Goal: Task Accomplishment & Management: Use online tool/utility

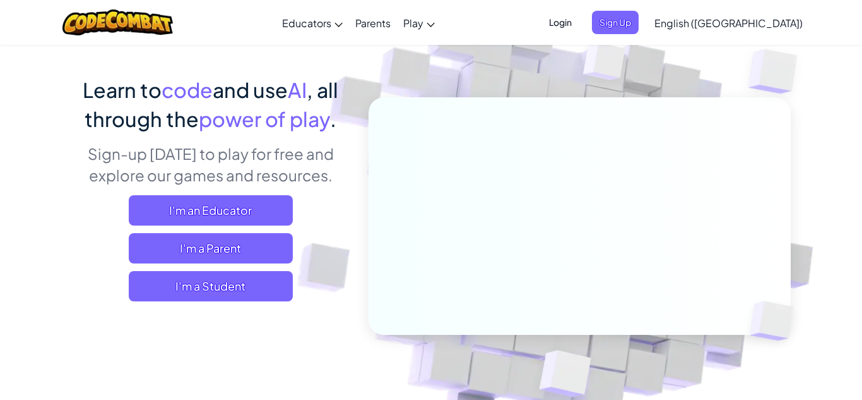
scroll to position [76, 0]
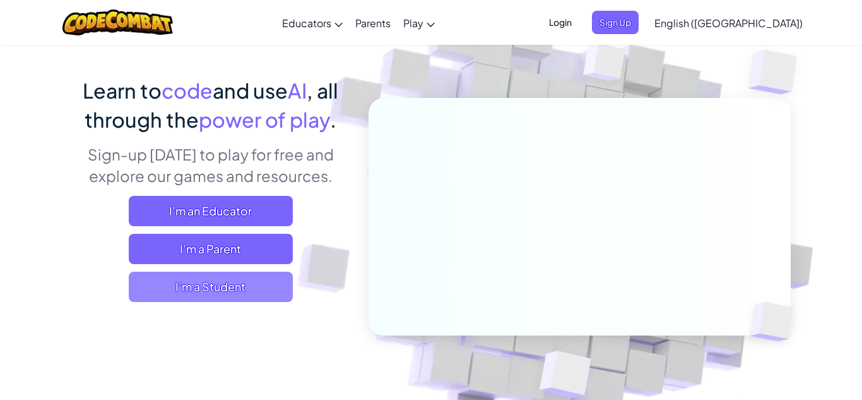
click at [232, 290] on span "I'm a Student" at bounding box center [211, 286] width 164 height 30
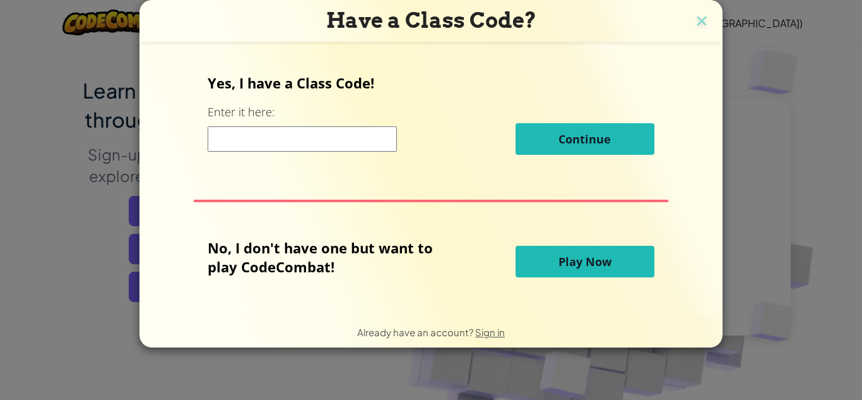
click at [268, 133] on input at bounding box center [302, 138] width 189 height 25
click at [578, 259] on span "Play Now" at bounding box center [585, 261] width 53 height 15
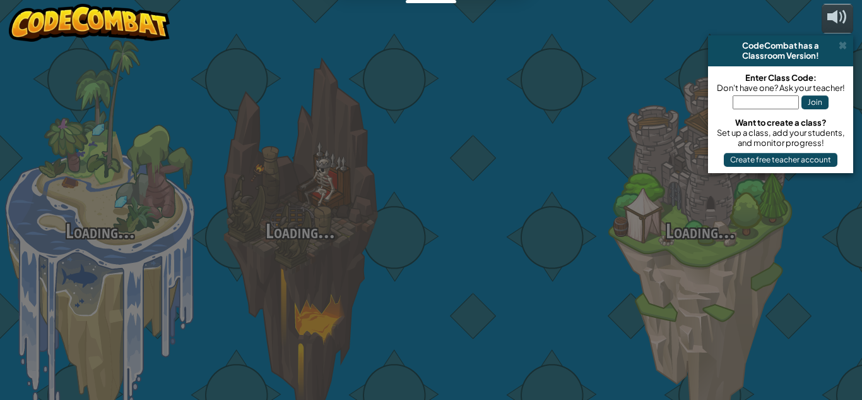
click at [578, 259] on div at bounding box center [500, 200] width 200 height 400
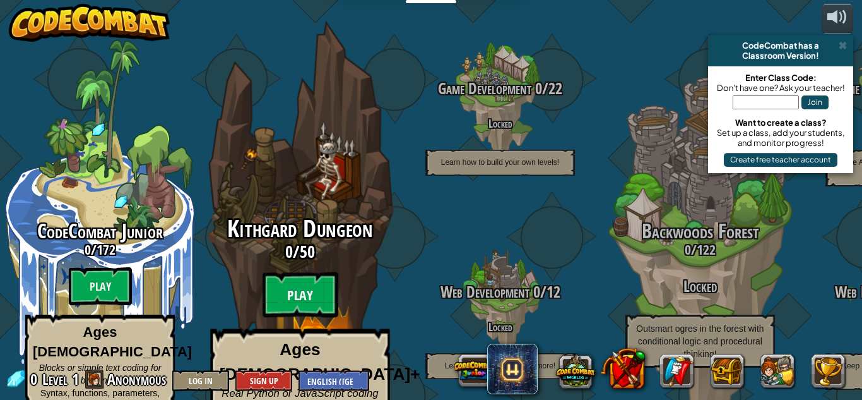
click at [313, 272] on btn "Play" at bounding box center [301, 294] width 76 height 45
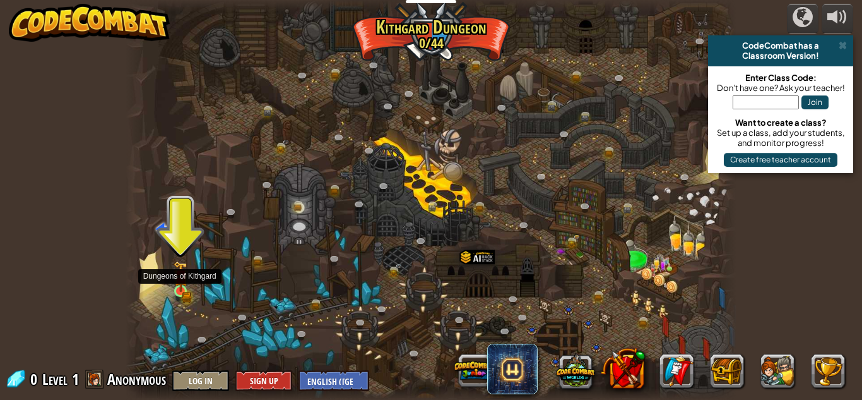
click at [183, 280] on img at bounding box center [180, 276] width 8 height 8
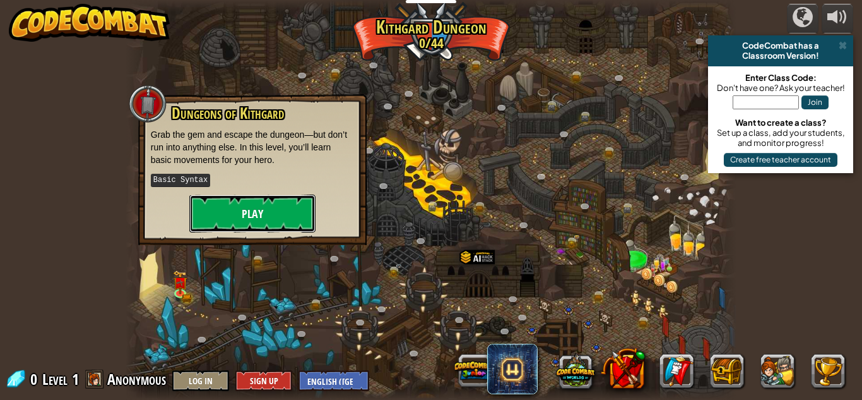
click at [280, 202] on button "Play" at bounding box center [252, 213] width 126 height 38
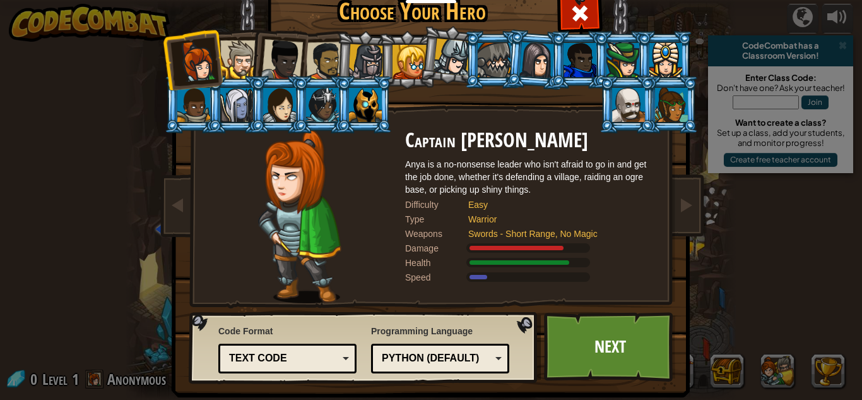
click at [240, 51] on div at bounding box center [239, 59] width 39 height 39
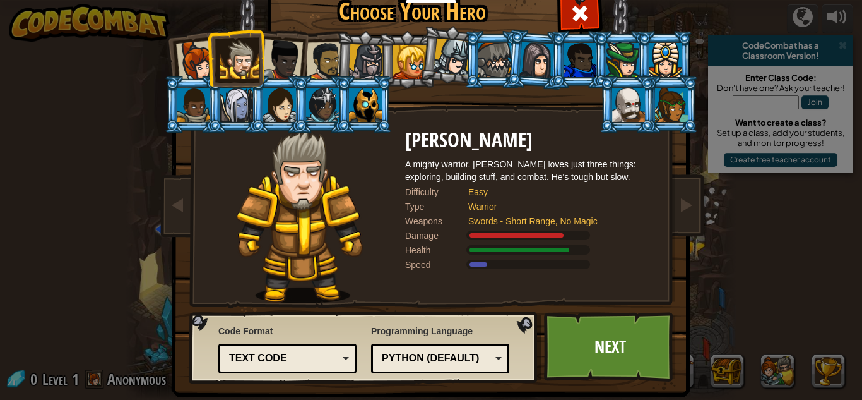
click at [542, 47] on div at bounding box center [536, 60] width 35 height 36
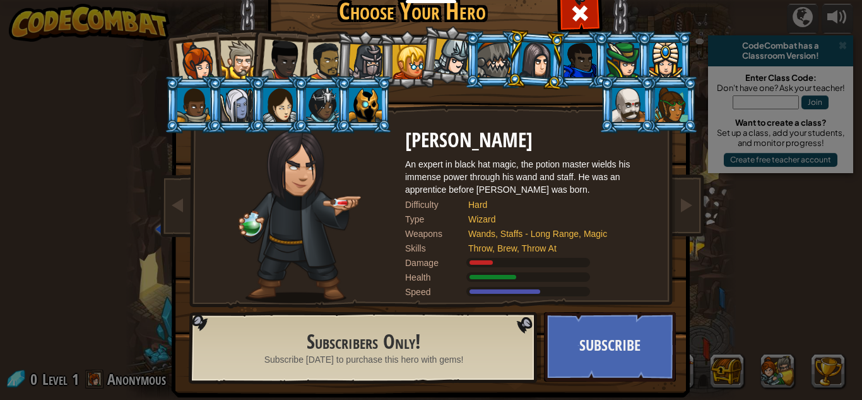
click at [653, 104] on li at bounding box center [627, 104] width 57 height 57
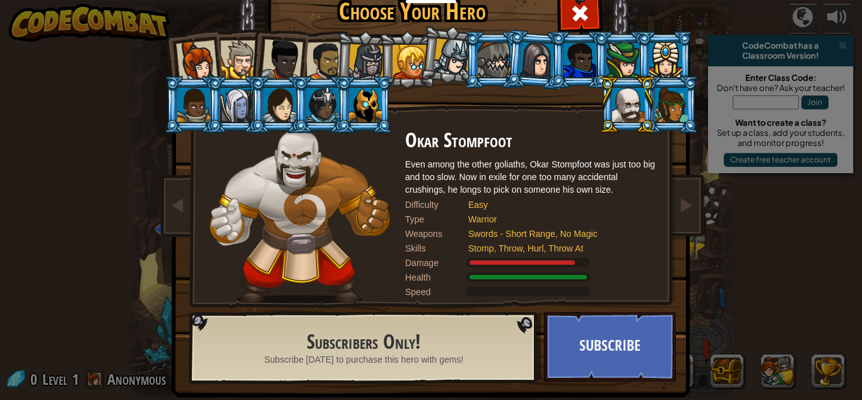
click at [365, 98] on div at bounding box center [365, 105] width 33 height 34
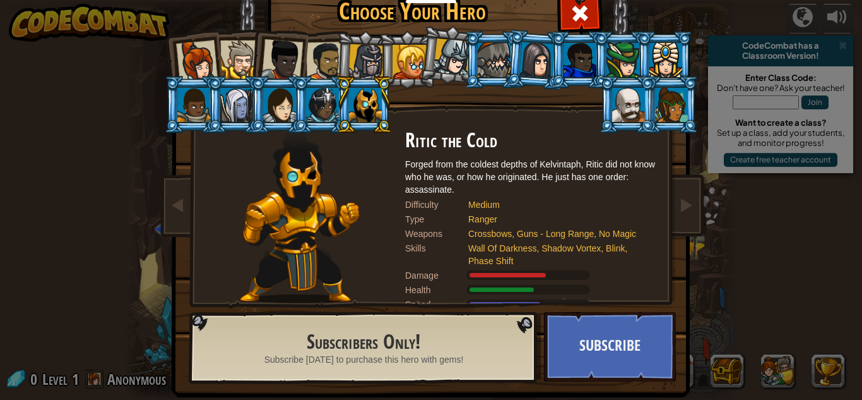
click at [503, 45] on div at bounding box center [494, 60] width 33 height 34
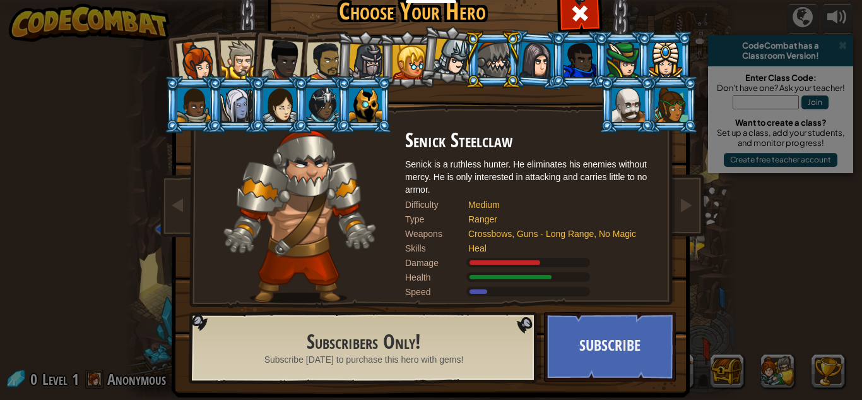
click at [242, 108] on div at bounding box center [236, 105] width 33 height 34
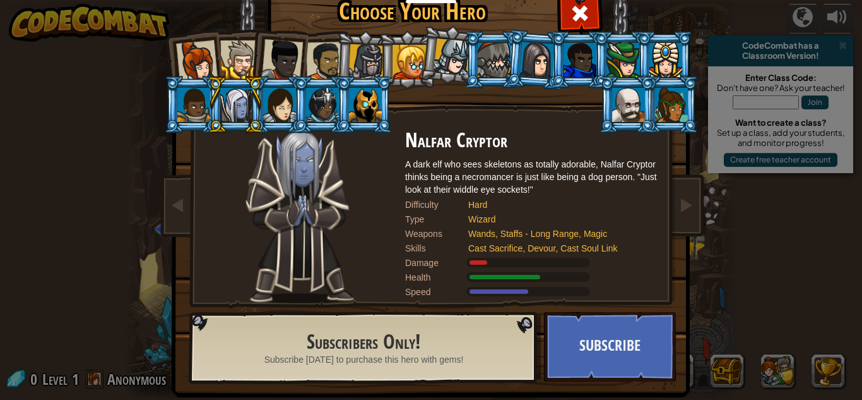
click at [182, 64] on div at bounding box center [197, 61] width 42 height 42
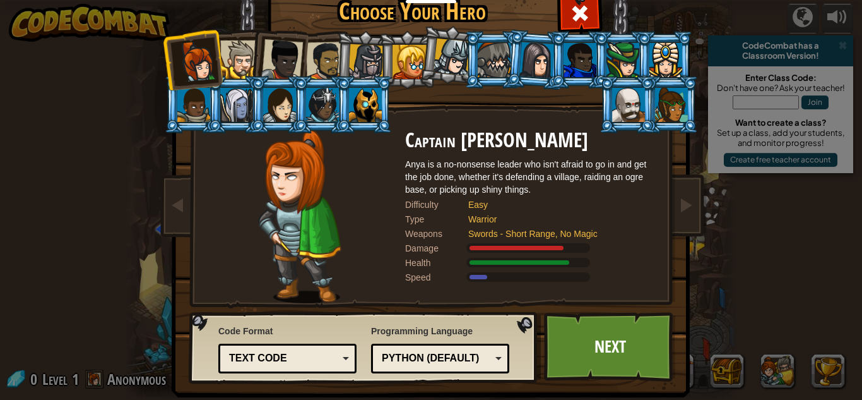
click at [285, 99] on div at bounding box center [279, 105] width 33 height 34
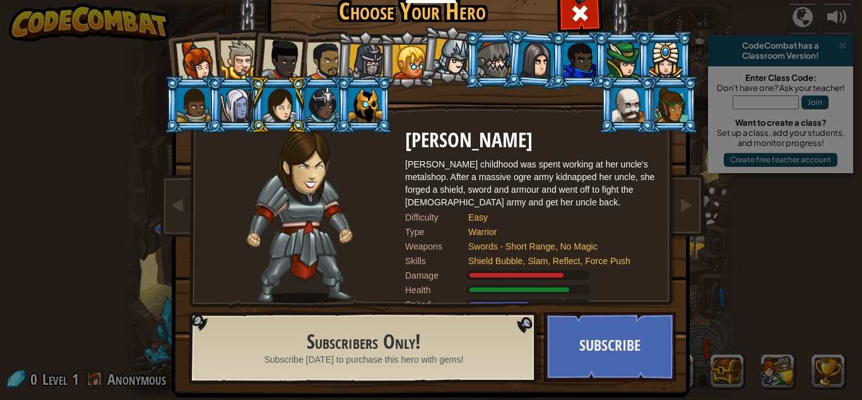
click at [643, 108] on div at bounding box center [628, 105] width 33 height 34
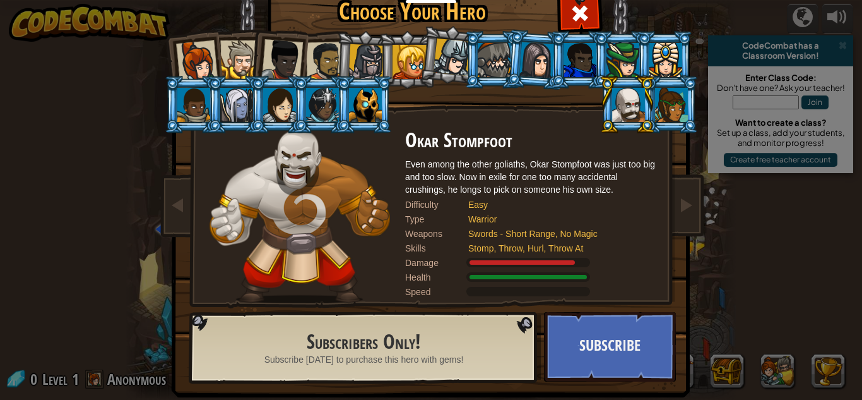
click at [685, 49] on li at bounding box center [664, 59] width 57 height 57
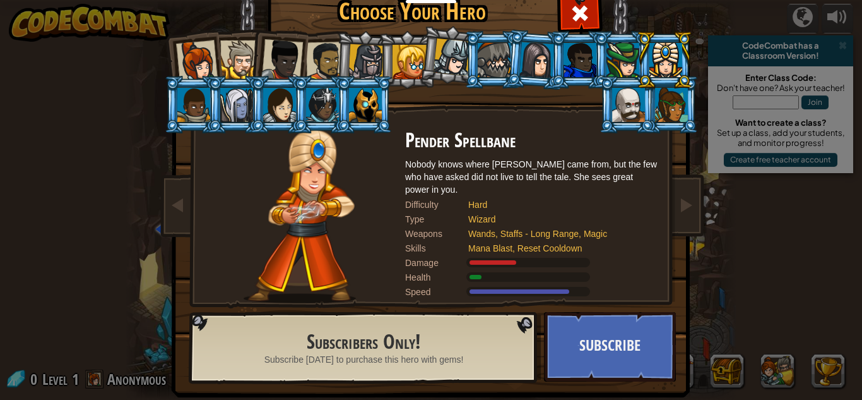
click at [417, 54] on div at bounding box center [410, 62] width 34 height 34
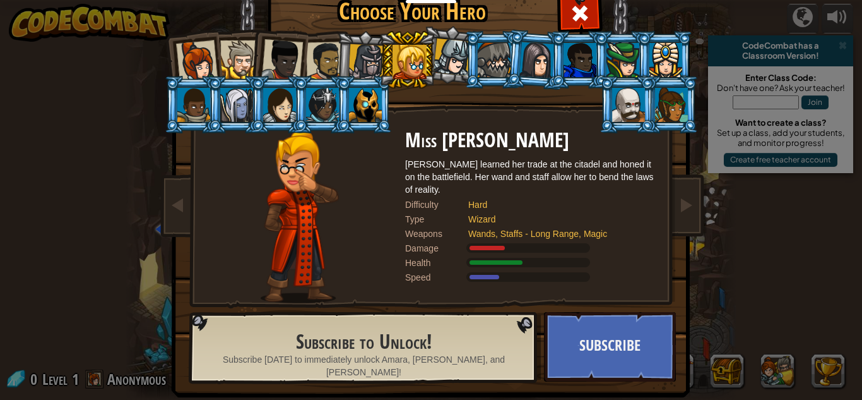
click at [618, 109] on div at bounding box center [628, 105] width 33 height 34
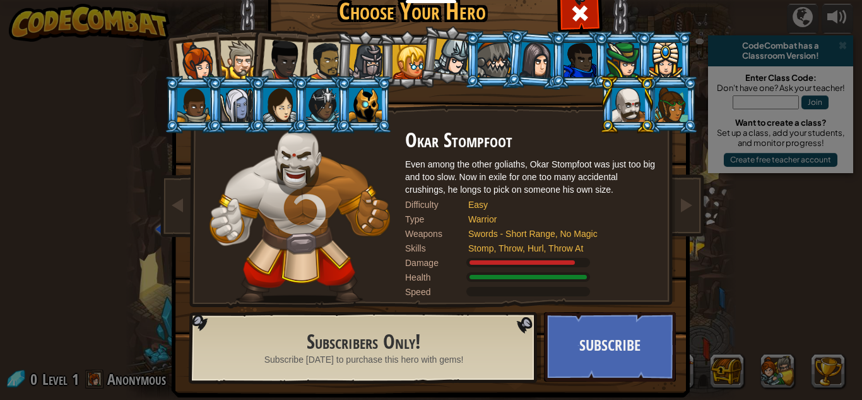
click at [404, 50] on div at bounding box center [410, 62] width 34 height 34
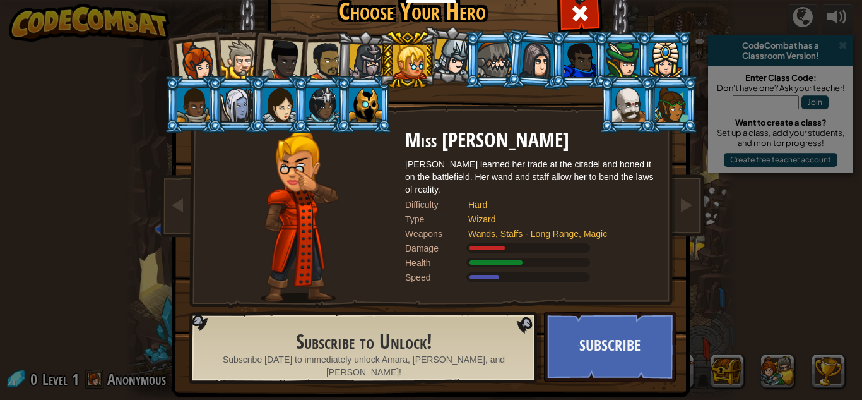
click at [321, 63] on div at bounding box center [325, 61] width 39 height 39
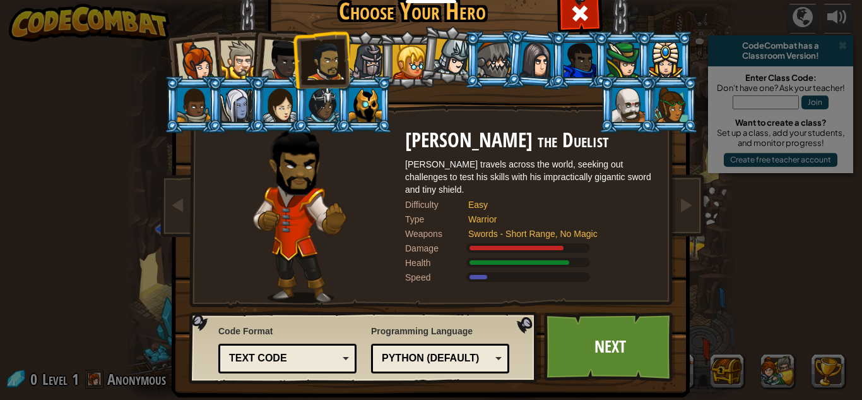
click at [272, 51] on div at bounding box center [282, 60] width 42 height 42
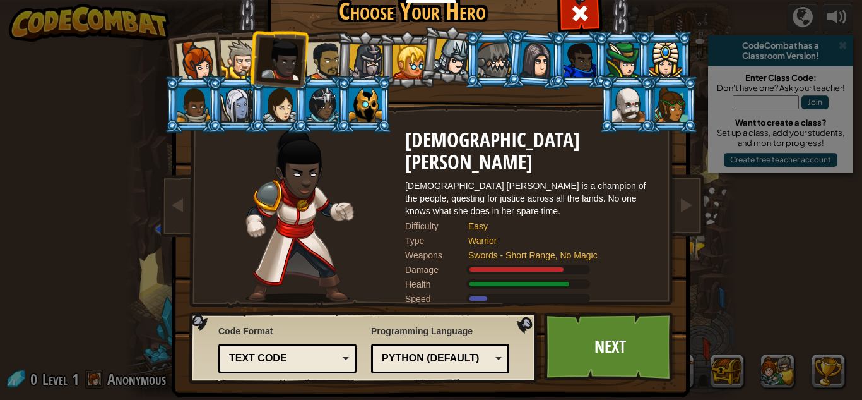
click at [244, 65] on div at bounding box center [239, 59] width 39 height 39
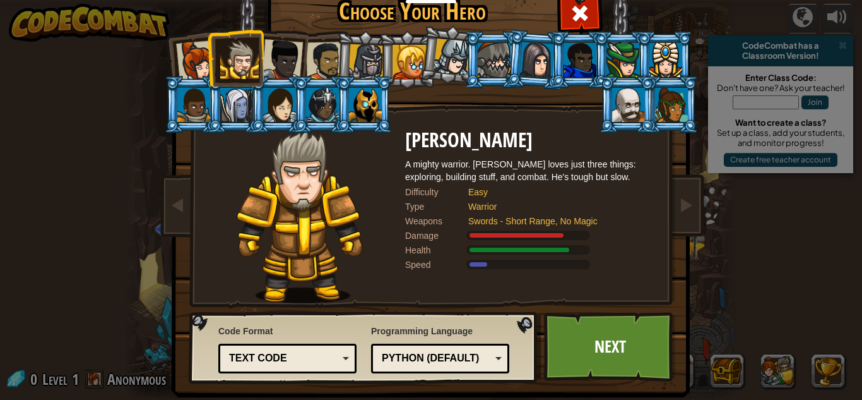
click at [297, 66] on div at bounding box center [282, 60] width 42 height 42
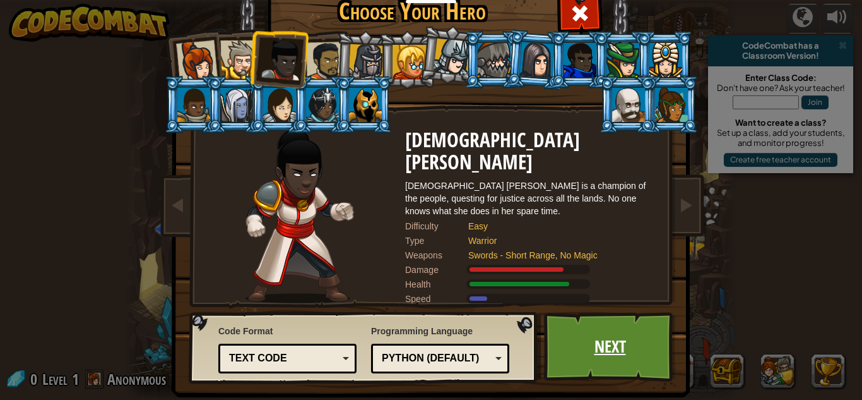
click at [624, 329] on link "Next" at bounding box center [610, 346] width 132 height 69
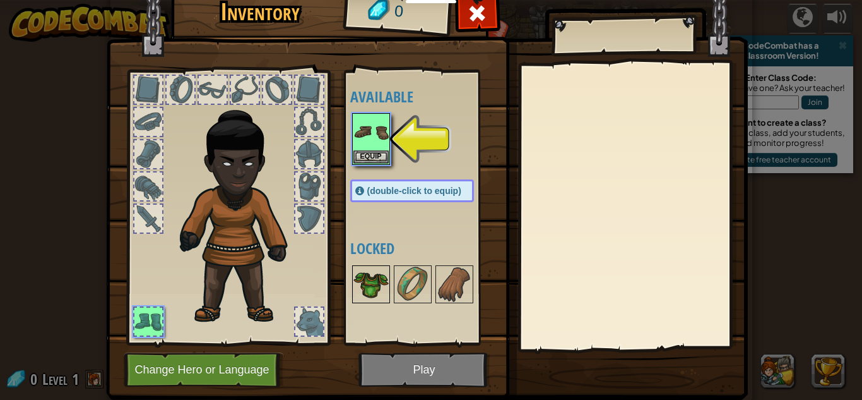
click at [361, 278] on img at bounding box center [370, 283] width 35 height 35
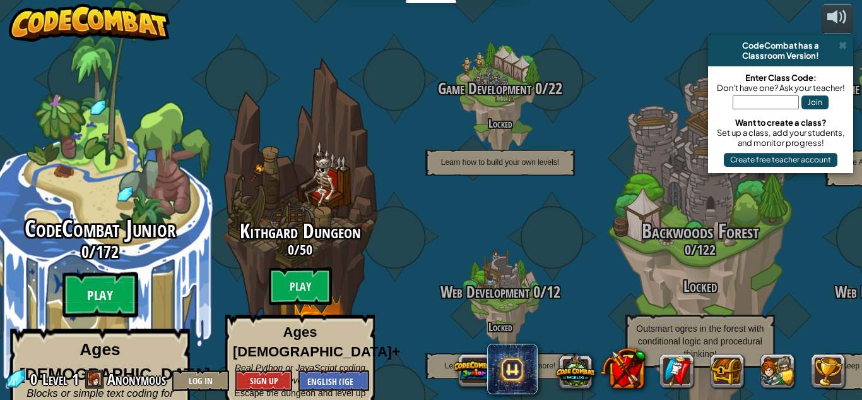
click at [92, 275] on btn "Play" at bounding box center [100, 294] width 76 height 45
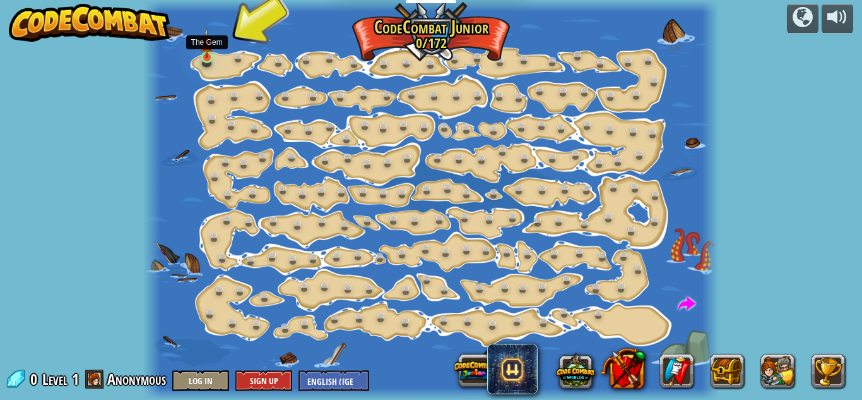
click at [209, 56] on img at bounding box center [206, 43] width 13 height 30
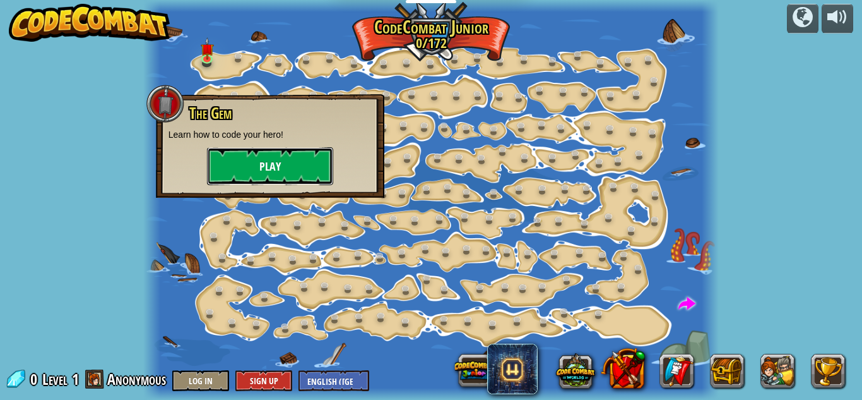
click at [235, 155] on button "Play" at bounding box center [270, 166] width 126 height 38
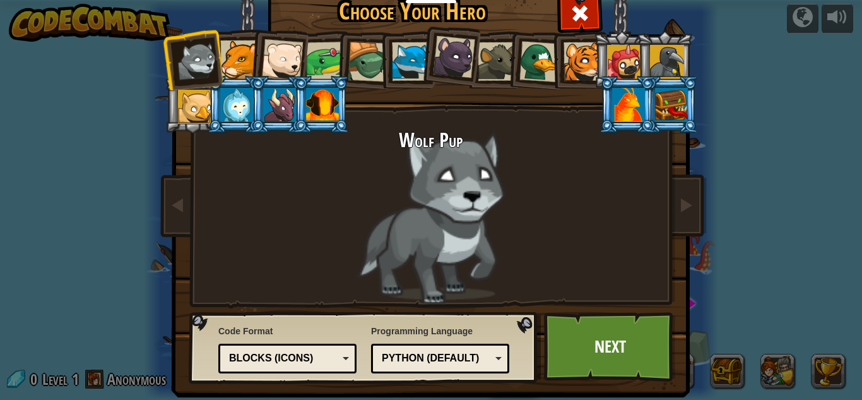
click at [288, 49] on div at bounding box center [282, 60] width 42 height 42
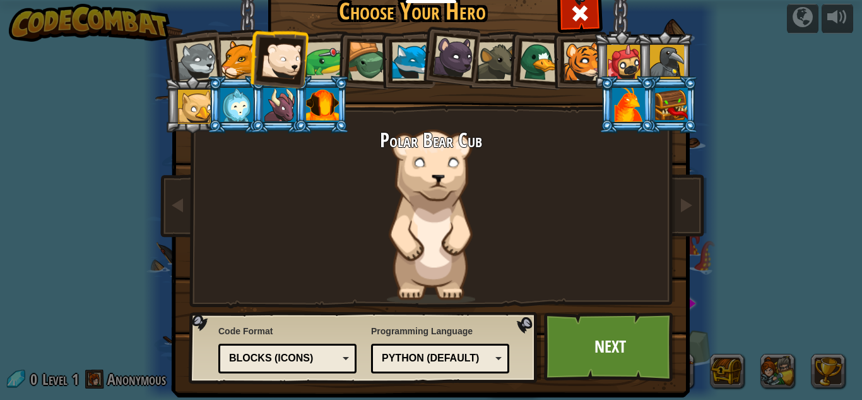
click at [401, 72] on div at bounding box center [411, 61] width 39 height 39
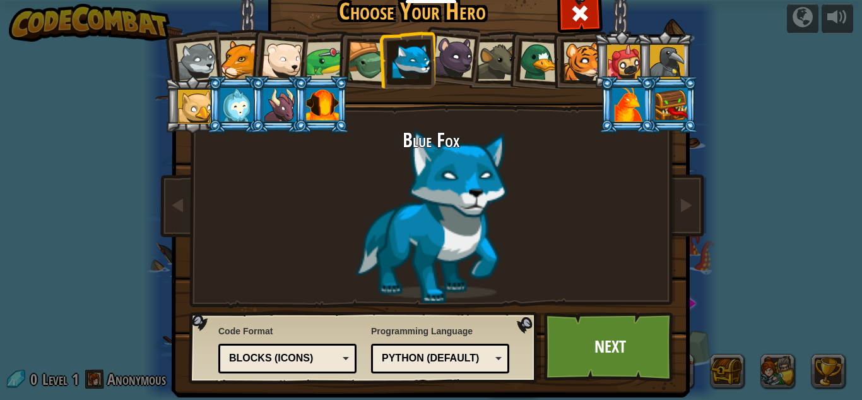
click at [240, 61] on div at bounding box center [239, 59] width 39 height 39
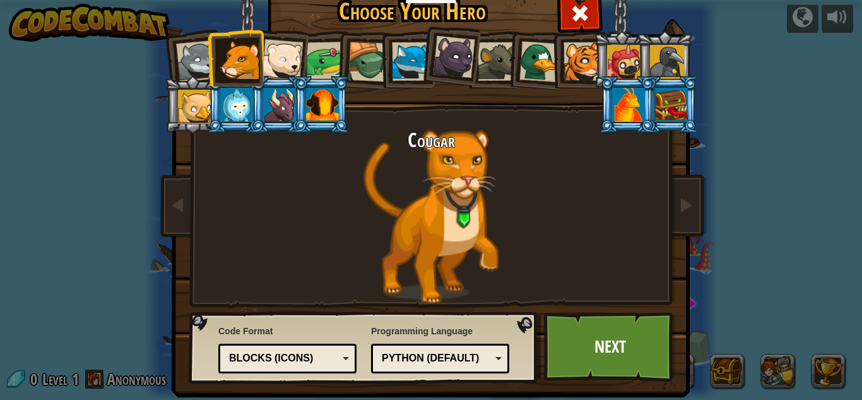
click at [405, 71] on div at bounding box center [411, 61] width 39 height 39
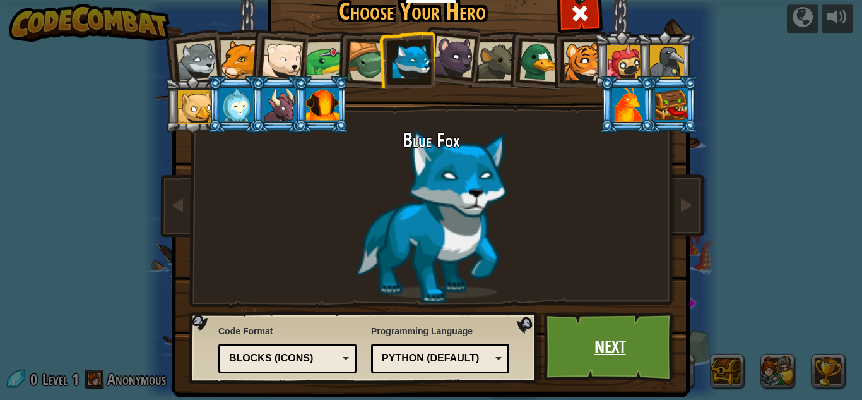
click at [591, 354] on link "Next" at bounding box center [610, 346] width 132 height 69
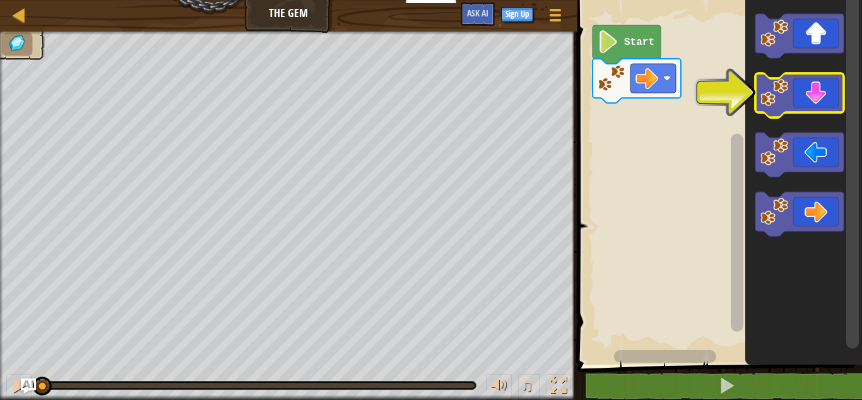
click at [836, 90] on icon "Blockly Workspace" at bounding box center [800, 95] width 88 height 44
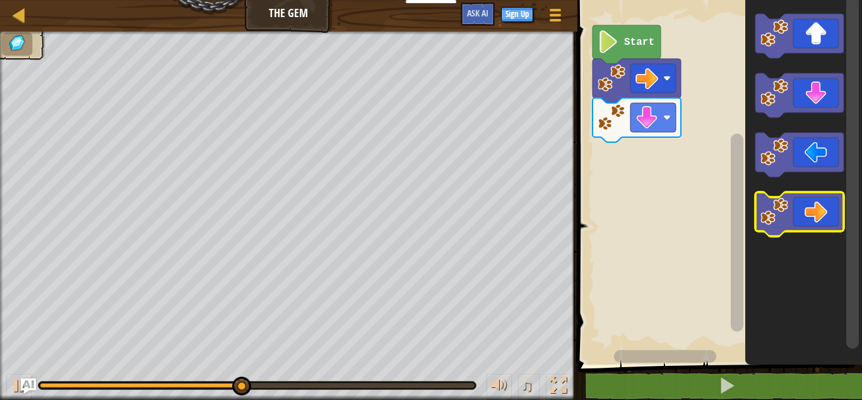
click at [808, 223] on icon "Blockly Workspace" at bounding box center [800, 214] width 88 height 44
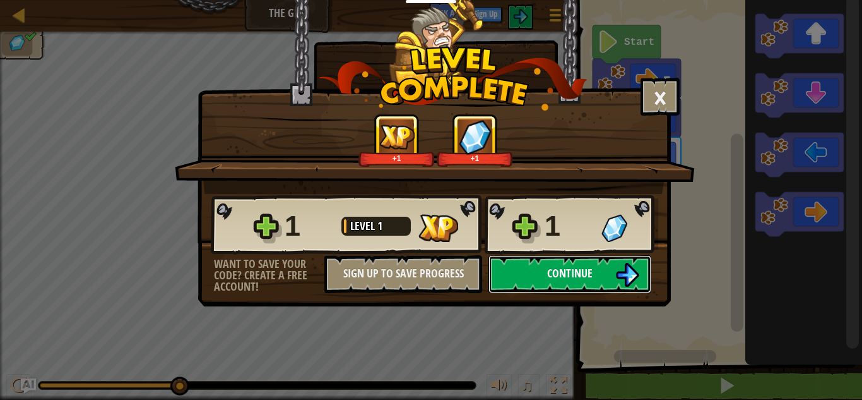
click at [614, 268] on button "Continue" at bounding box center [570, 274] width 163 height 38
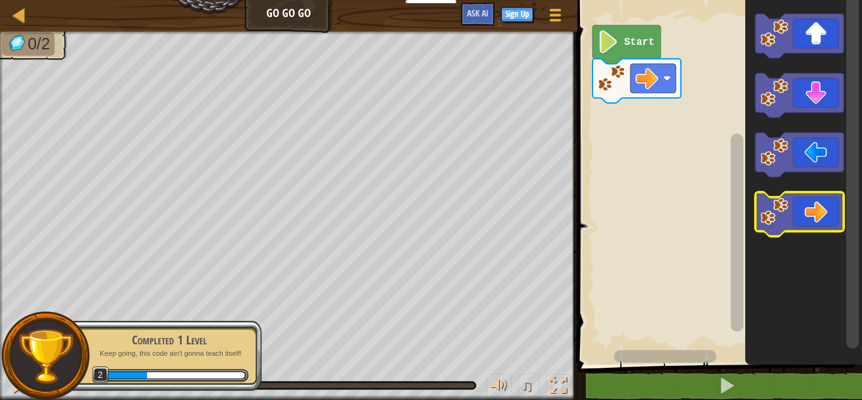
click at [821, 210] on icon "Blockly Workspace" at bounding box center [800, 214] width 88 height 44
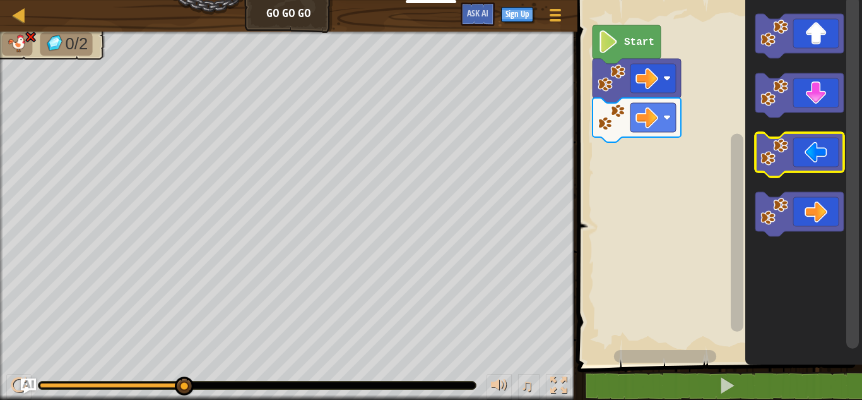
click at [784, 148] on image "Blockly Workspace" at bounding box center [775, 152] width 28 height 28
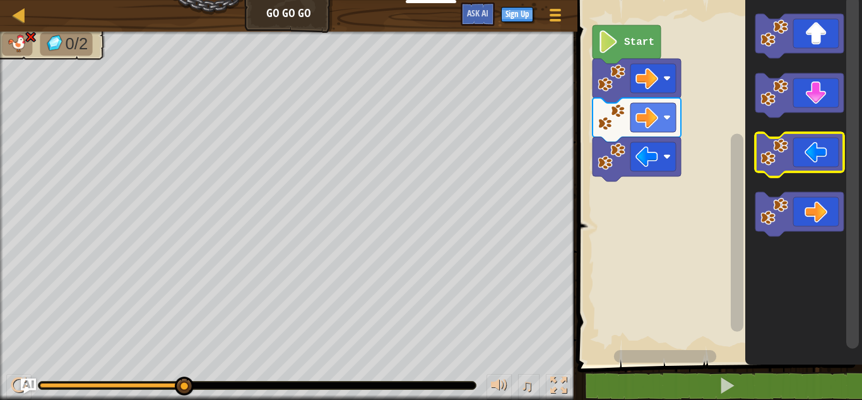
click at [784, 148] on image "Blockly Workspace" at bounding box center [775, 152] width 28 height 28
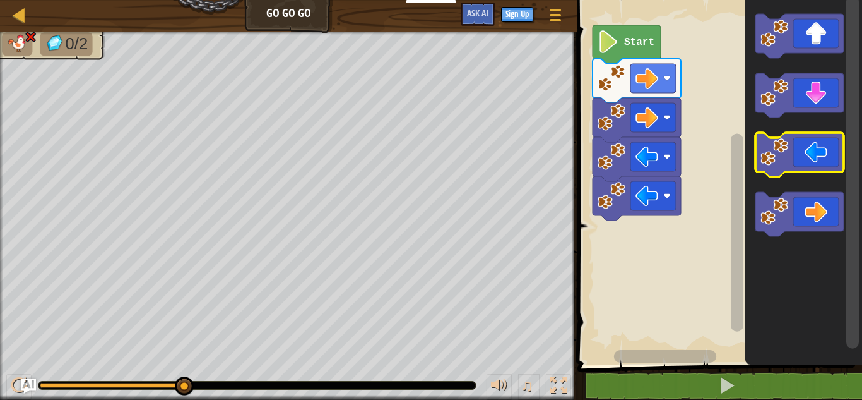
click at [784, 148] on image "Blockly Workspace" at bounding box center [775, 152] width 28 height 28
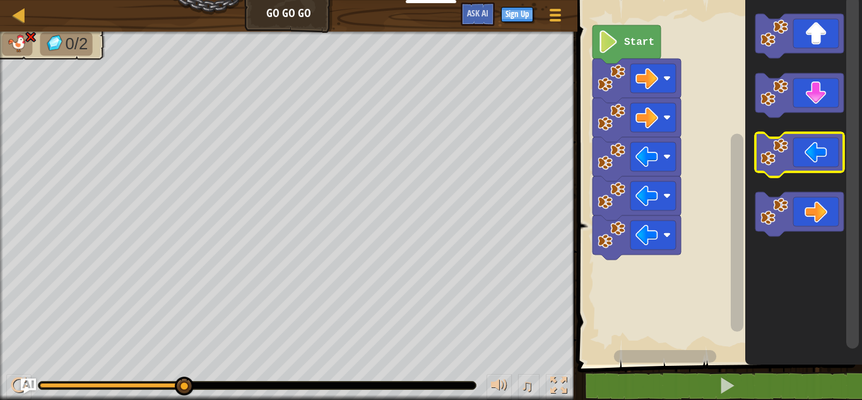
click at [784, 148] on image "Blockly Workspace" at bounding box center [775, 152] width 28 height 28
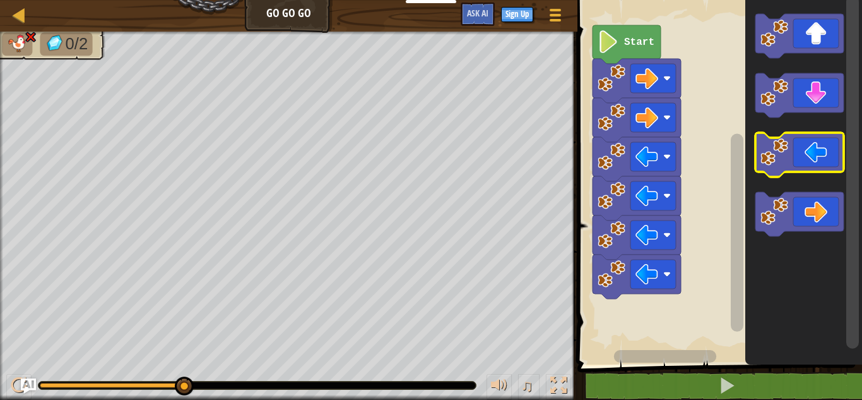
click at [784, 148] on image "Blockly Workspace" at bounding box center [775, 152] width 28 height 28
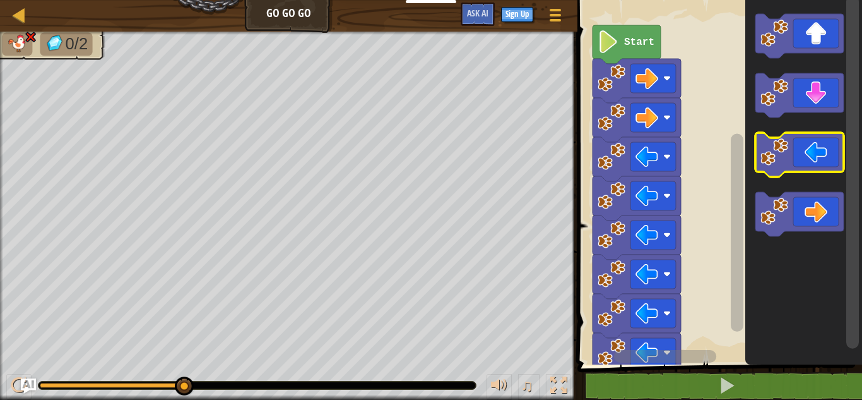
click at [784, 148] on image "Blockly Workspace" at bounding box center [775, 152] width 28 height 28
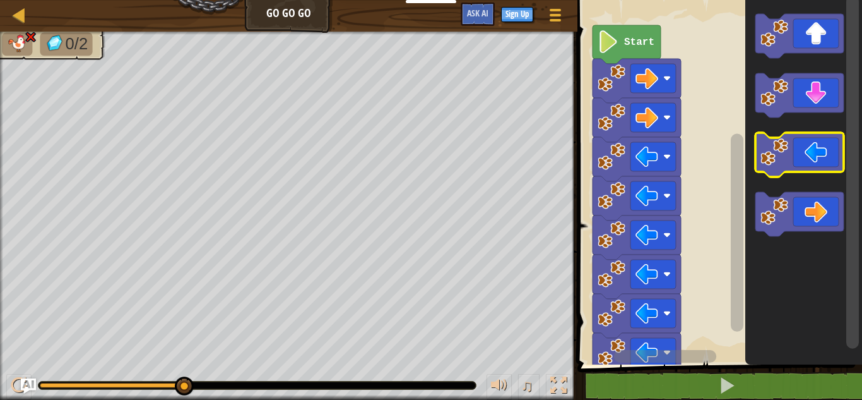
click at [784, 148] on image "Blockly Workspace" at bounding box center [775, 152] width 28 height 28
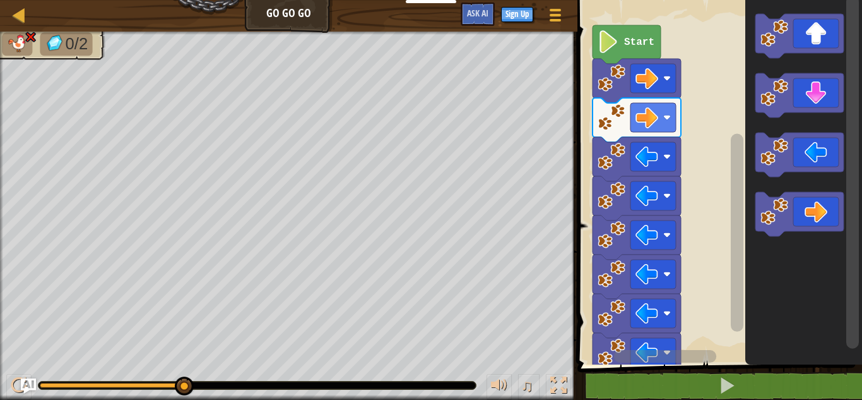
click at [644, 117] on image "Blockly Workspace" at bounding box center [647, 117] width 23 height 23
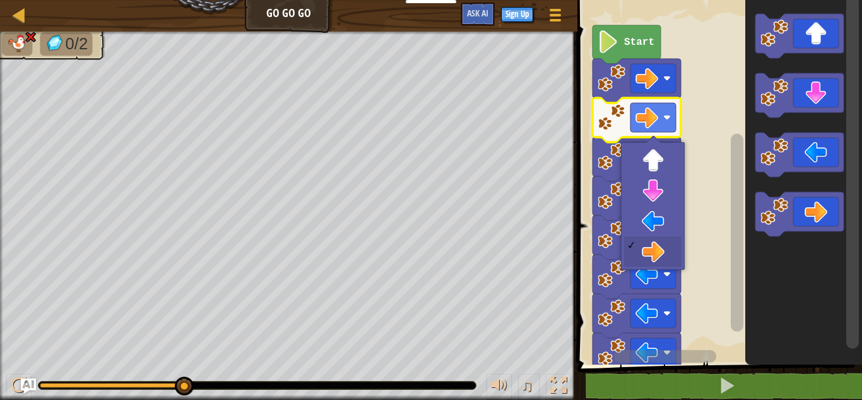
click at [657, 232] on image "Blockly Workspace" at bounding box center [647, 234] width 23 height 23
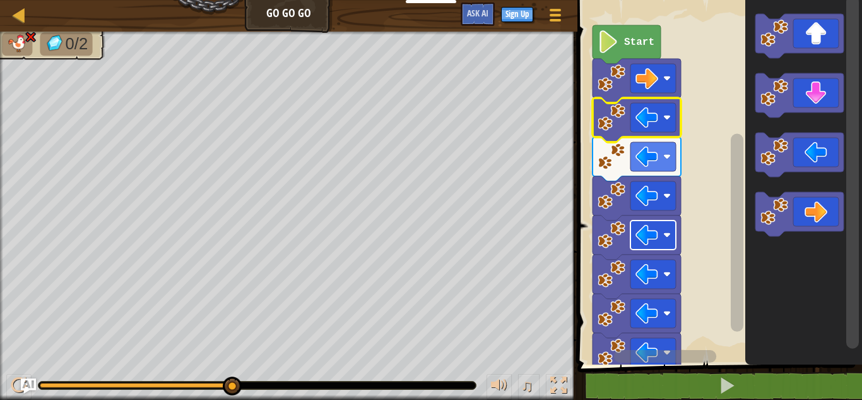
click at [659, 127] on rect "Blockly Workspace" at bounding box center [653, 117] width 45 height 29
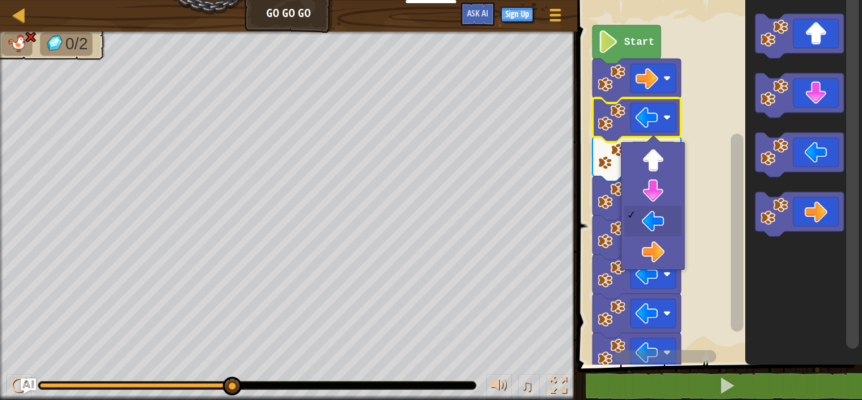
click at [670, 256] on icon "Blockly Workspace" at bounding box center [637, 276] width 88 height 44
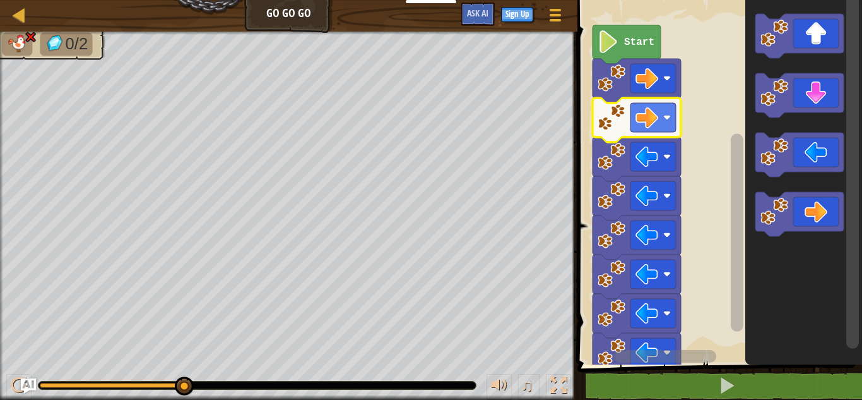
click at [0, 0] on div at bounding box center [0, 0] width 0 height 0
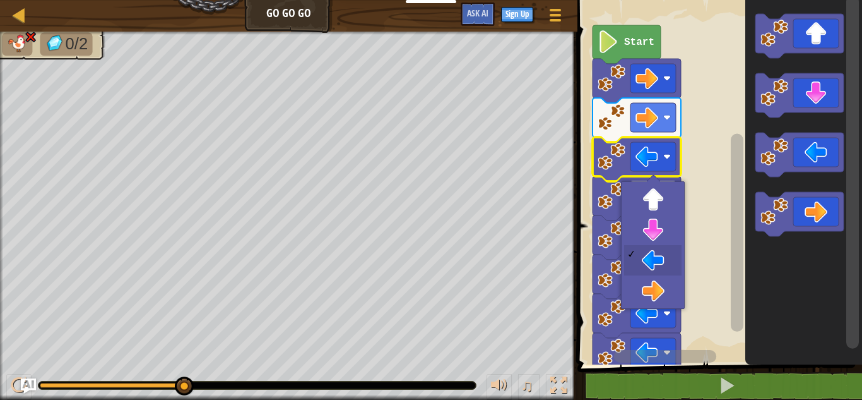
click at [662, 210] on rect "Blockly Workspace" at bounding box center [653, 195] width 45 height 29
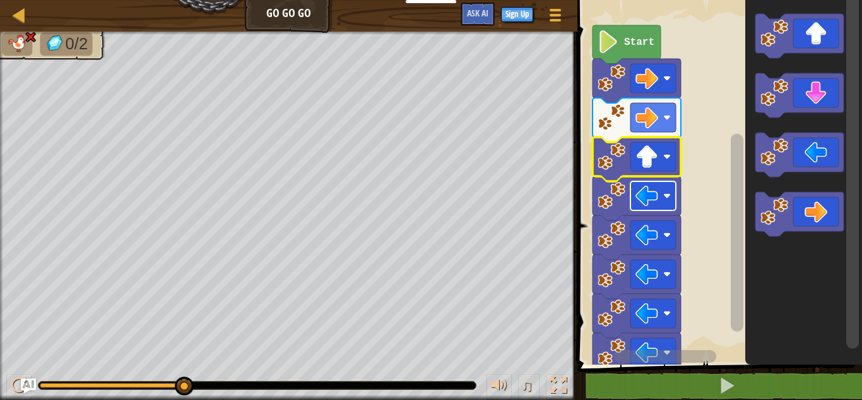
click at [646, 121] on image "Blockly Workspace" at bounding box center [647, 117] width 23 height 23
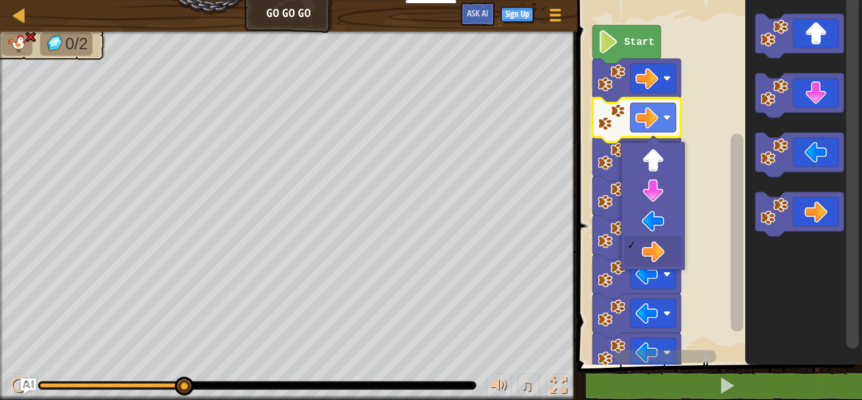
click at [653, 223] on image "Blockly Workspace" at bounding box center [647, 234] width 23 height 23
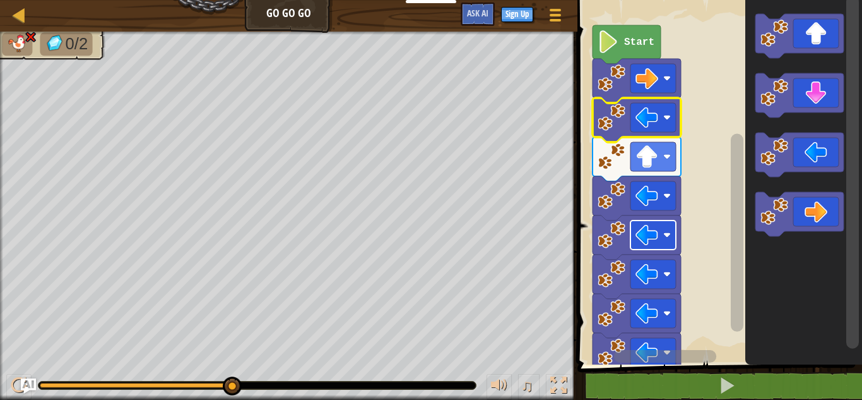
click at [602, 40] on image "Blockly Workspace" at bounding box center [608, 41] width 21 height 23
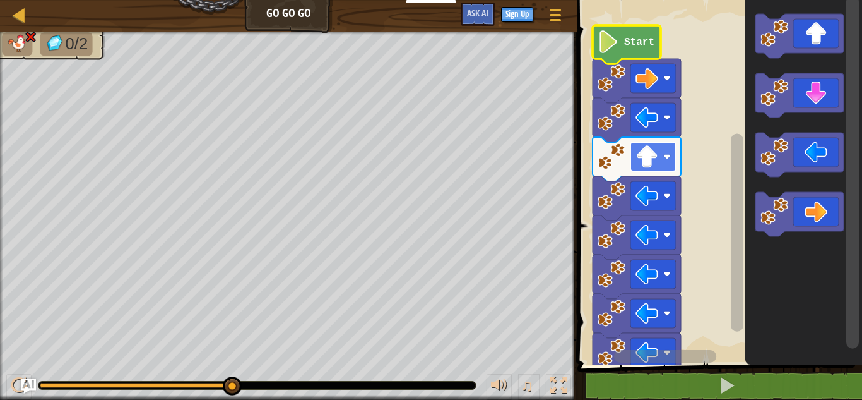
click at [668, 158] on image "Blockly Workspace" at bounding box center [667, 157] width 8 height 8
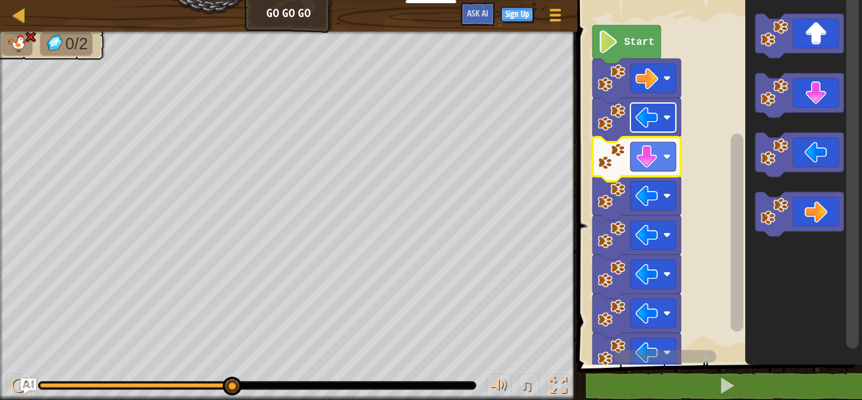
click at [653, 129] on rect "Blockly Workspace" at bounding box center [653, 117] width 45 height 29
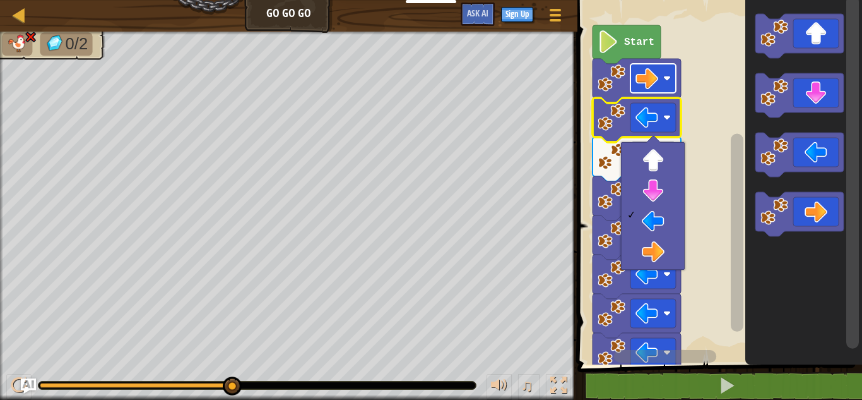
click at [667, 73] on rect "Blockly Workspace" at bounding box center [653, 78] width 45 height 29
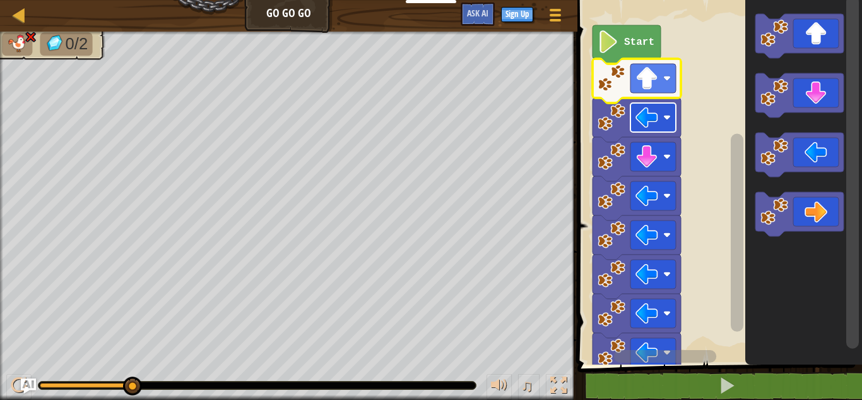
click at [635, 123] on rect "Blockly Workspace" at bounding box center [653, 117] width 45 height 29
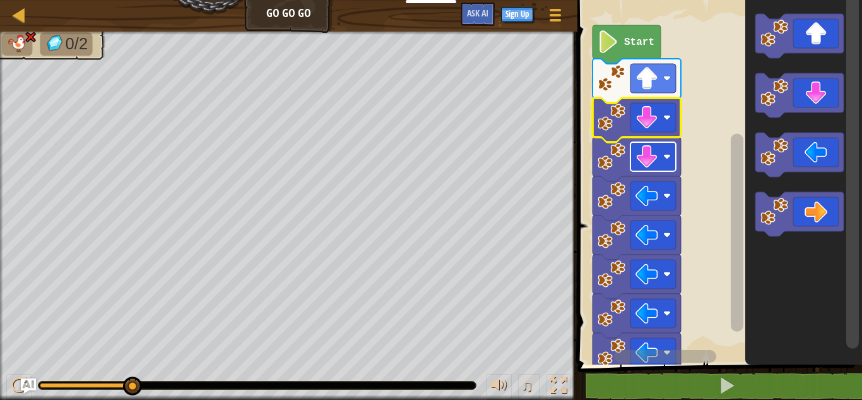
click at [670, 150] on rect "Blockly Workspace" at bounding box center [653, 156] width 45 height 29
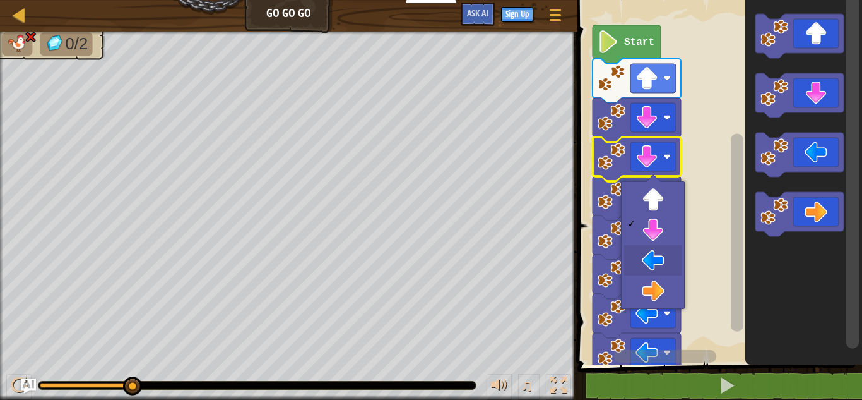
click at [675, 121] on rect "Blockly Workspace" at bounding box center [653, 117] width 45 height 29
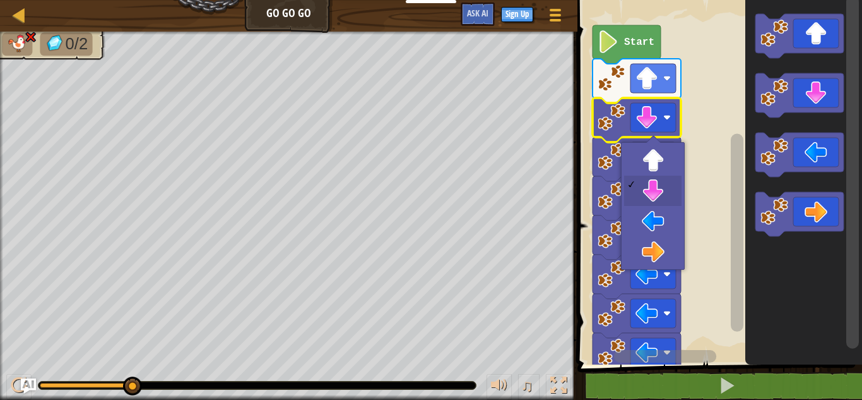
click at [662, 248] on rect "Blockly Workspace" at bounding box center [653, 234] width 45 height 29
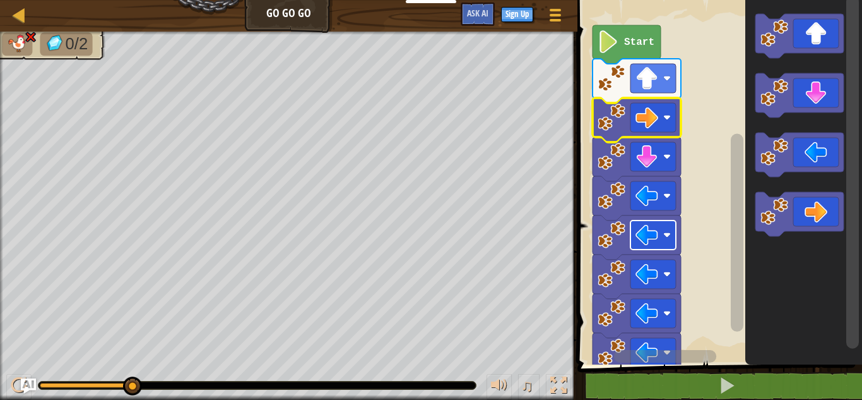
click at [666, 234] on image "Blockly Workspace" at bounding box center [667, 235] width 8 height 8
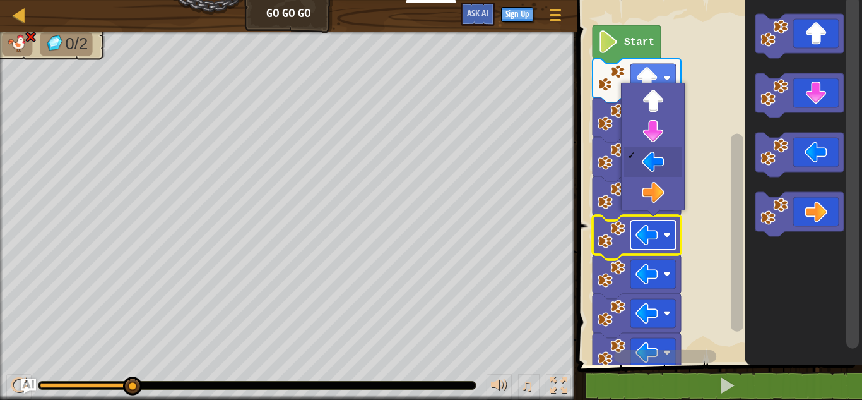
click at [723, 251] on rect "Blockly Workspace" at bounding box center [718, 179] width 288 height 371
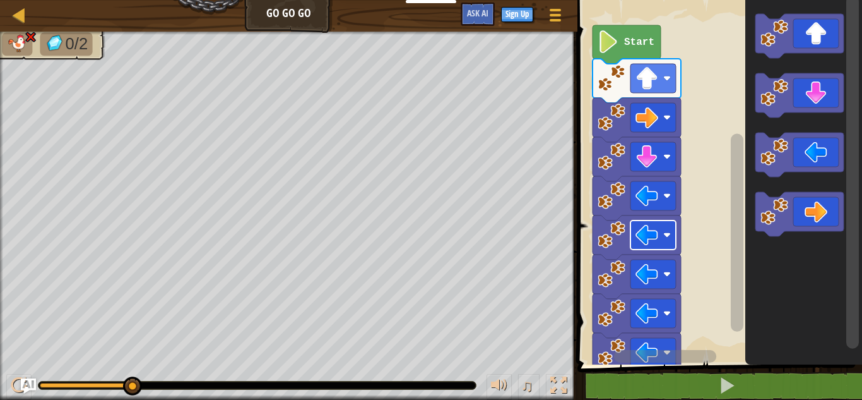
click at [644, 119] on image "Blockly Workspace" at bounding box center [647, 117] width 23 height 23
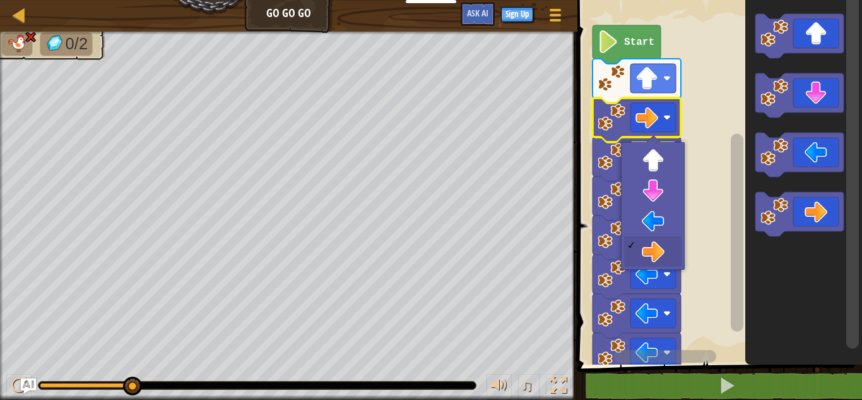
click at [664, 158] on image "Blockly Workspace" at bounding box center [667, 157] width 8 height 8
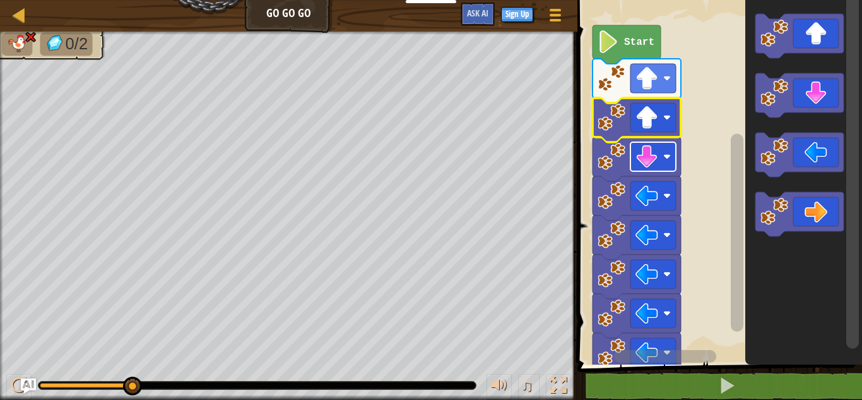
click at [680, 117] on icon "Blockly Workspace" at bounding box center [637, 120] width 88 height 44
click at [661, 119] on rect "Blockly Workspace" at bounding box center [653, 117] width 45 height 29
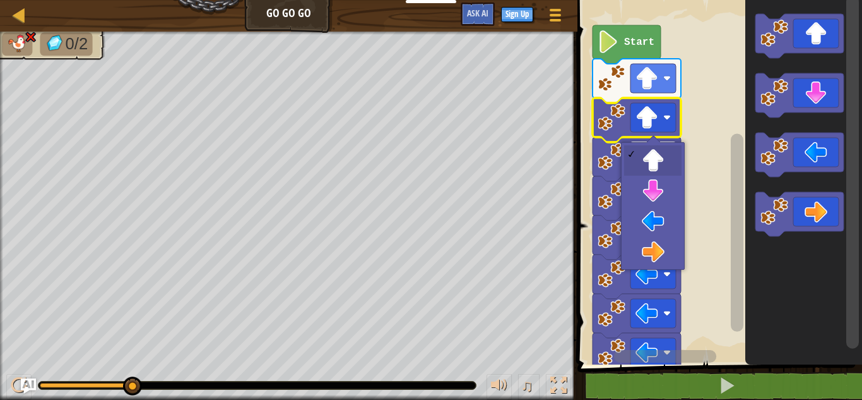
click at [665, 69] on rect "Blockly Workspace" at bounding box center [653, 78] width 45 height 29
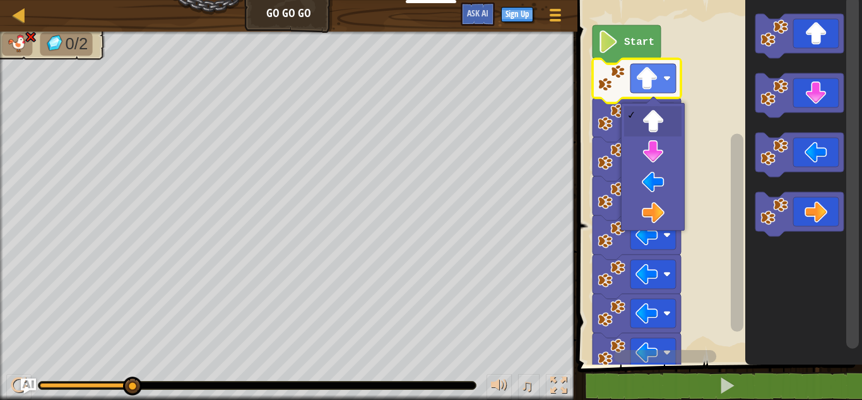
click at [666, 162] on rect "Blockly Workspace" at bounding box center [653, 156] width 45 height 29
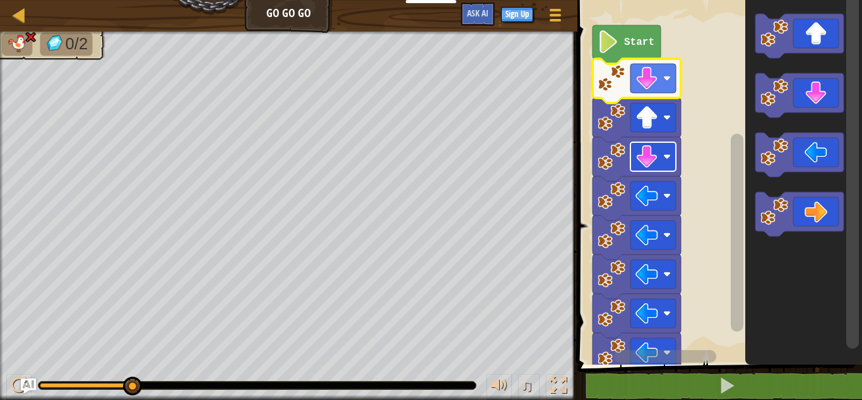
click at [677, 91] on icon "Blockly Workspace" at bounding box center [637, 81] width 88 height 44
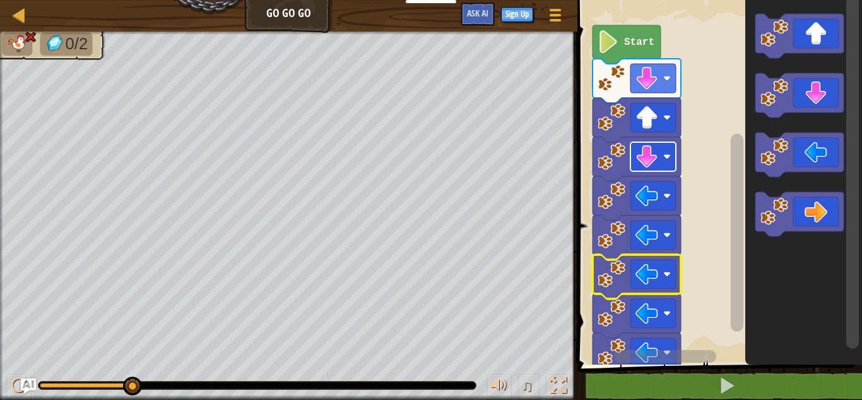
click at [620, 283] on image "Blockly Workspace" at bounding box center [612, 274] width 28 height 28
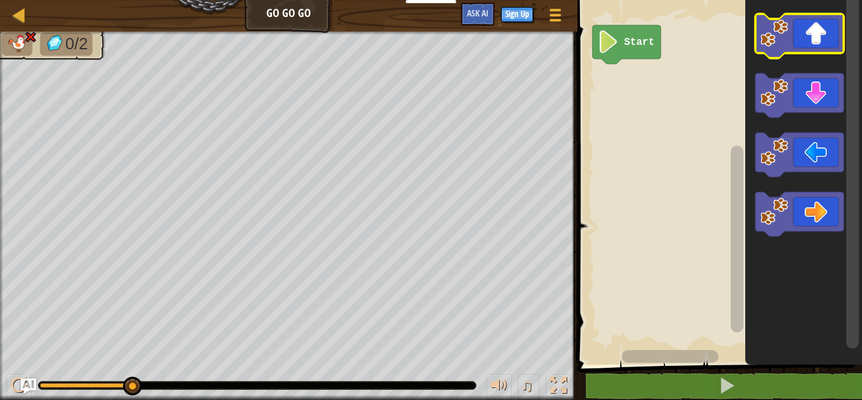
click at [824, 42] on icon "Blockly Workspace" at bounding box center [800, 36] width 88 height 44
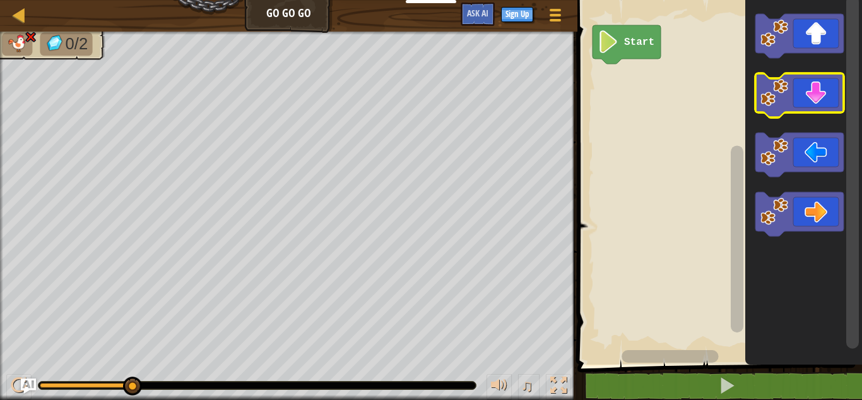
click at [801, 93] on icon "Blockly Workspace" at bounding box center [800, 95] width 88 height 44
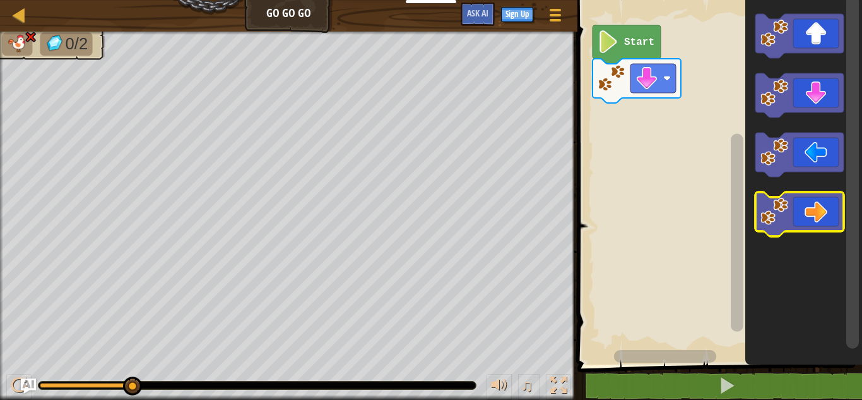
click at [812, 203] on icon "Blockly Workspace" at bounding box center [800, 214] width 88 height 44
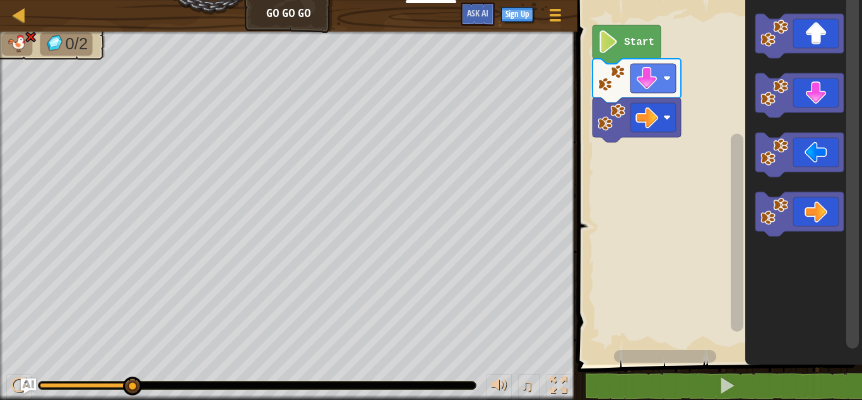
click at [612, 43] on image "Blockly Workspace" at bounding box center [608, 41] width 21 height 23
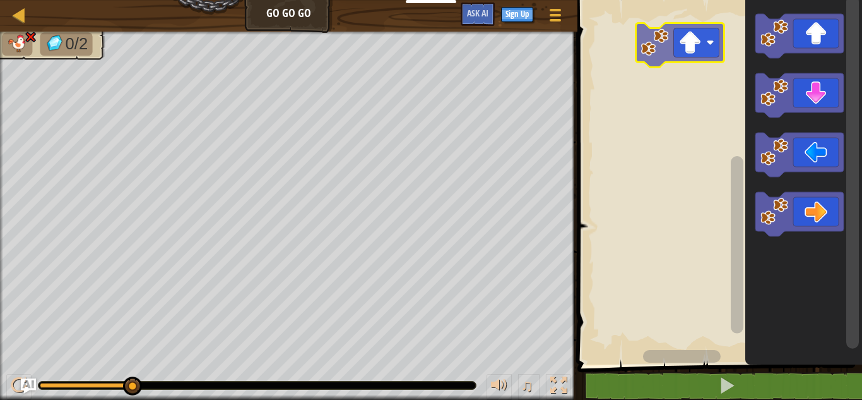
click at [660, 55] on div "Blockly Workspace" at bounding box center [718, 179] width 288 height 371
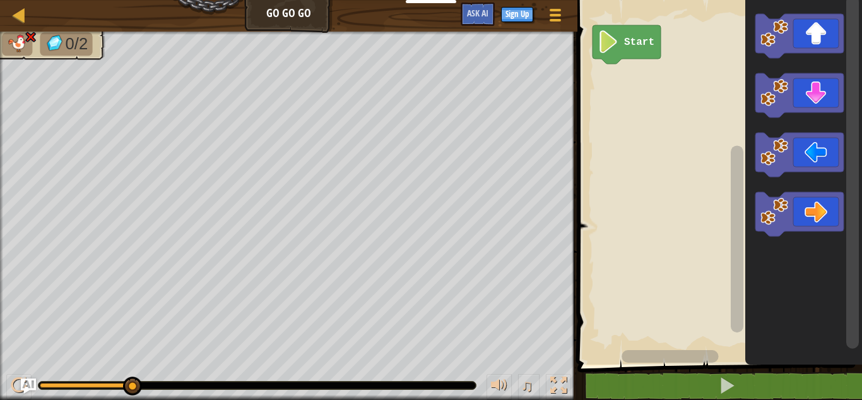
click at [829, 211] on icon "Blockly Workspace" at bounding box center [800, 214] width 88 height 44
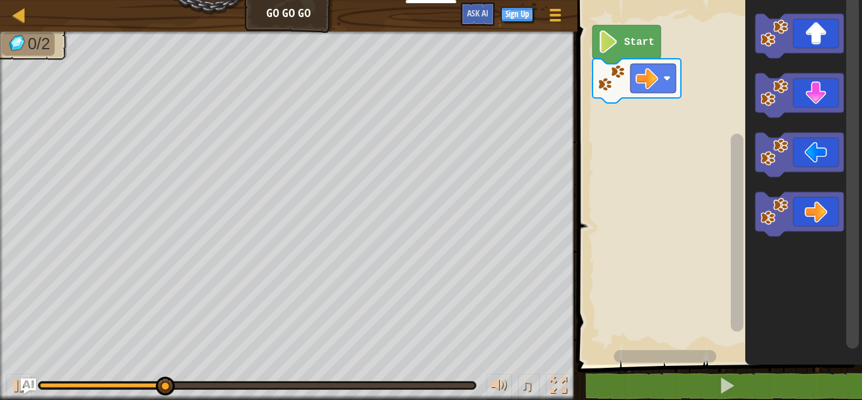
click at [819, 44] on icon "Blockly Workspace" at bounding box center [800, 36] width 88 height 44
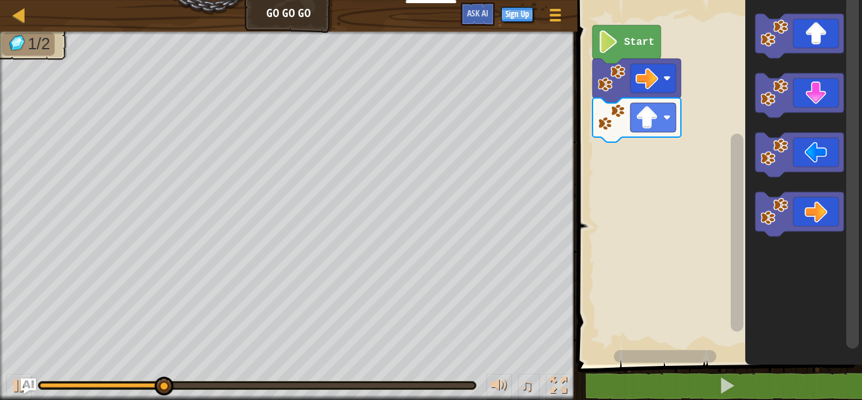
click at [791, 206] on icon "Blockly Workspace" at bounding box center [800, 214] width 88 height 44
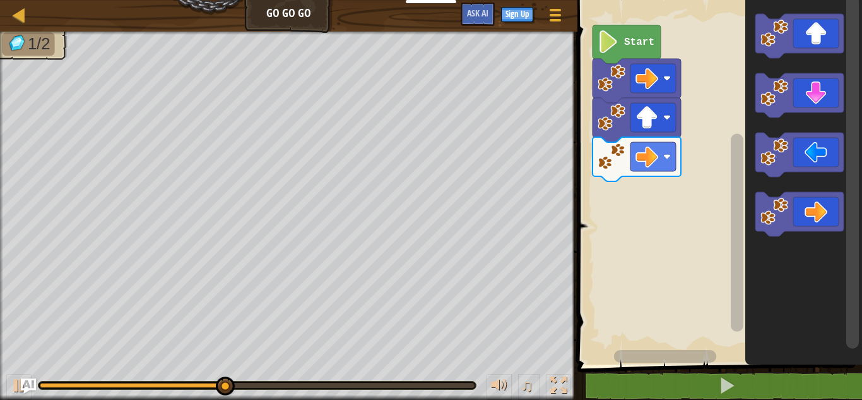
click at [803, 210] on icon "Blockly Workspace" at bounding box center [800, 214] width 88 height 44
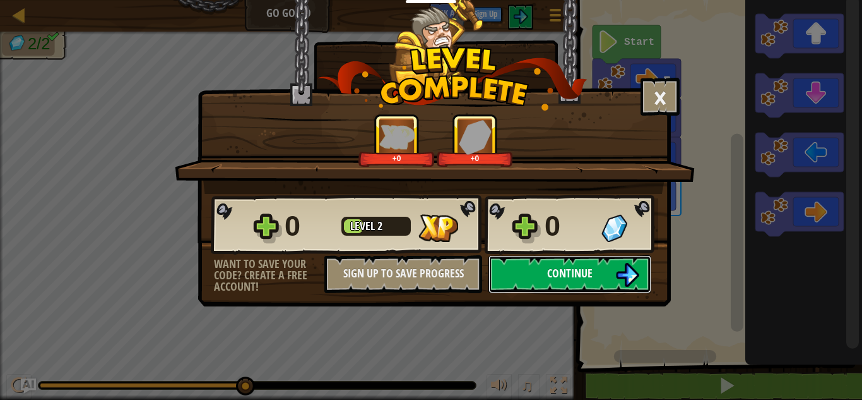
click at [614, 270] on button "Continue" at bounding box center [570, 274] width 163 height 38
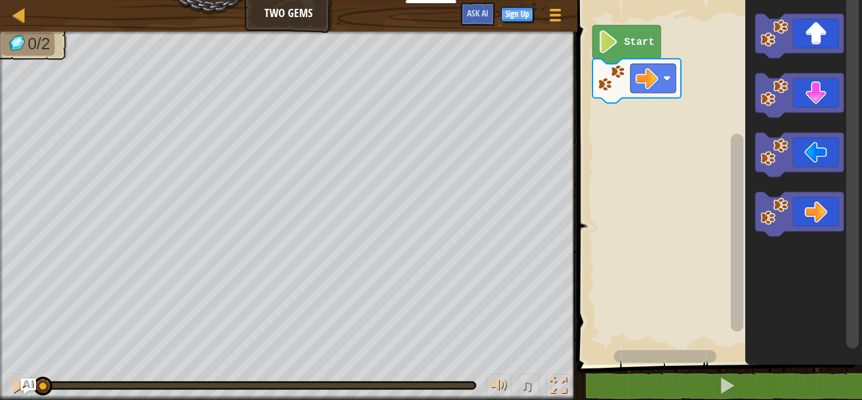
click at [804, 217] on icon "Blockly Workspace" at bounding box center [800, 214] width 88 height 44
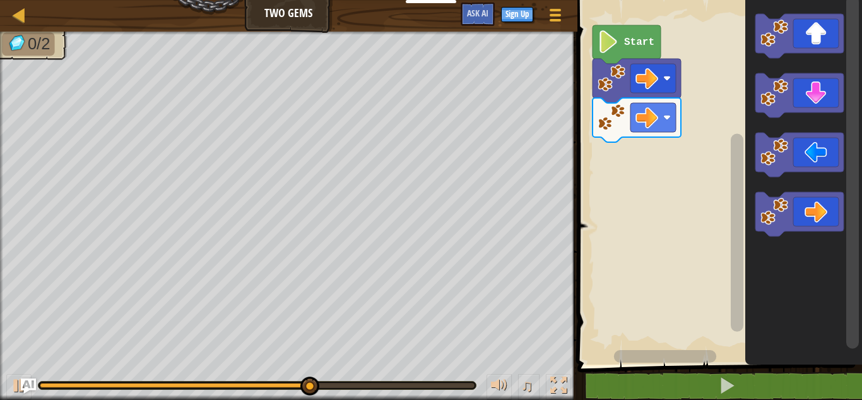
click at [809, 210] on icon "Blockly Workspace" at bounding box center [800, 214] width 88 height 44
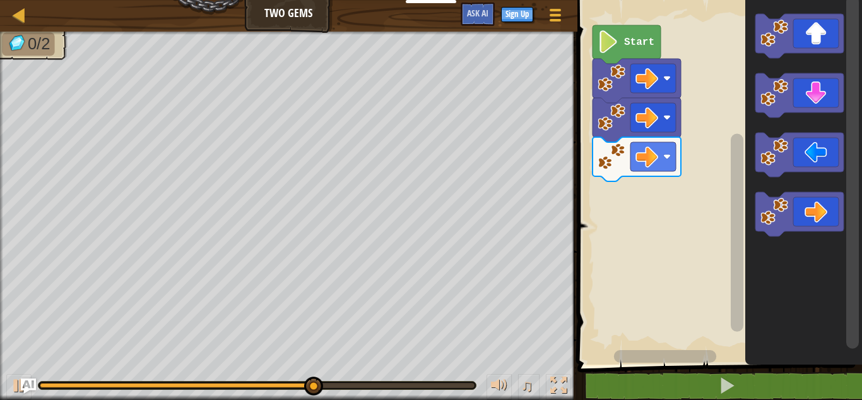
click at [826, 104] on icon "Blockly Workspace" at bounding box center [800, 95] width 88 height 44
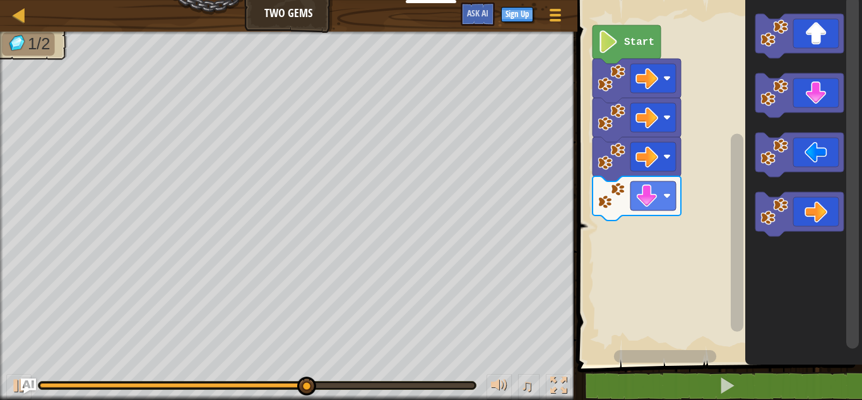
click at [809, 35] on icon "Blockly Workspace" at bounding box center [800, 36] width 88 height 44
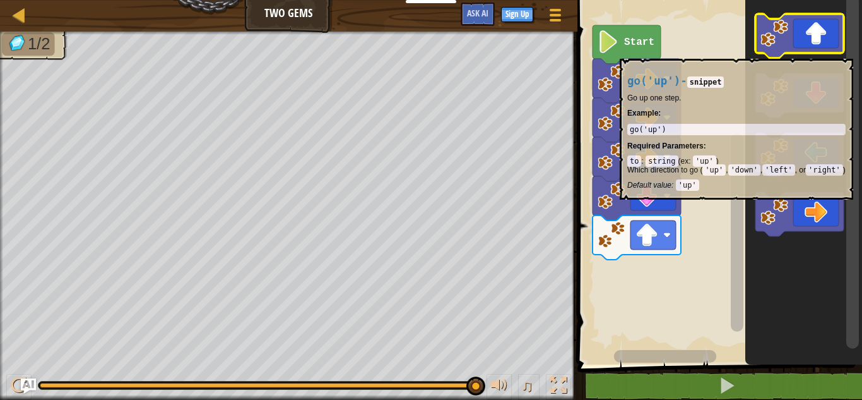
click at [812, 52] on icon "Blockly Workspace" at bounding box center [800, 36] width 88 height 44
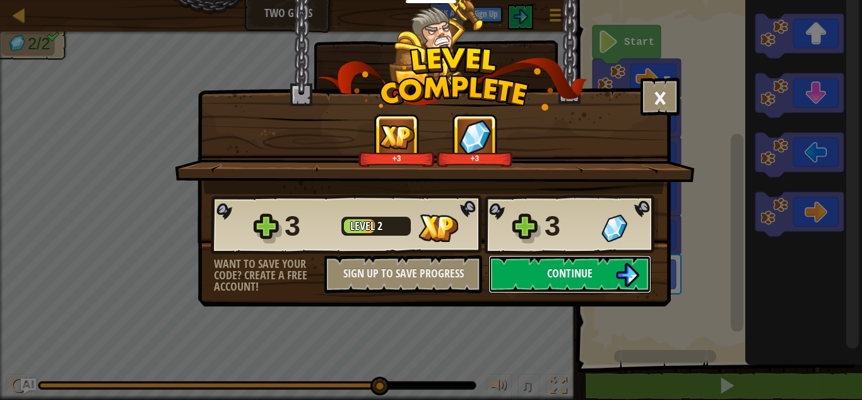
click at [571, 280] on span "Continue" at bounding box center [569, 273] width 45 height 16
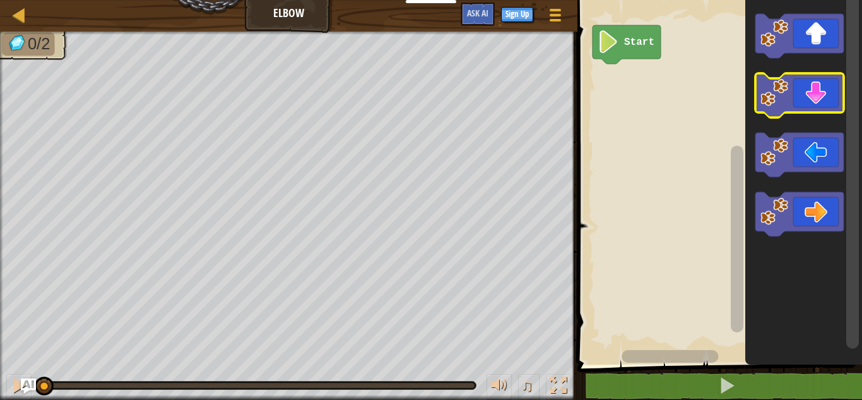
click at [812, 111] on icon "Blockly Workspace" at bounding box center [800, 95] width 88 height 44
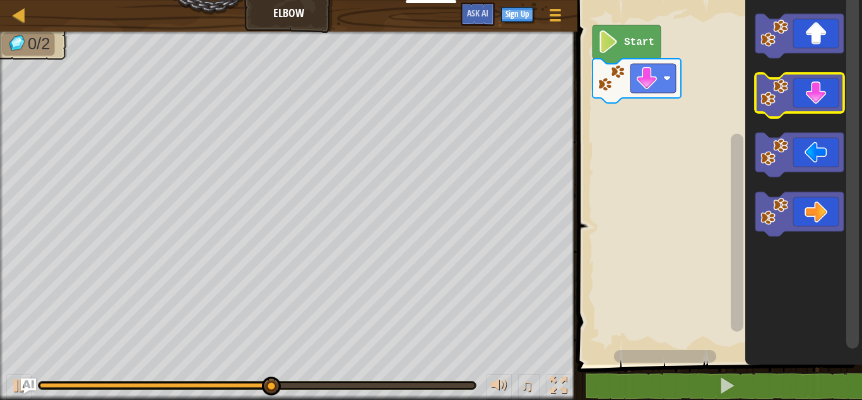
click at [828, 86] on icon "Blockly Workspace" at bounding box center [800, 95] width 88 height 44
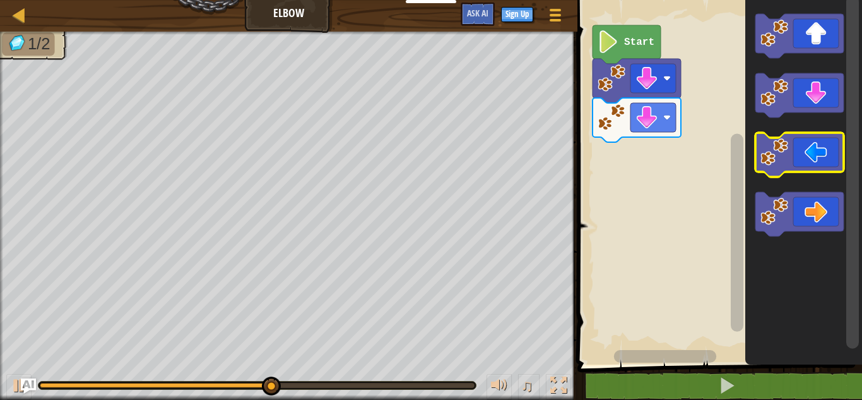
click at [802, 148] on icon "Blockly Workspace" at bounding box center [800, 155] width 88 height 44
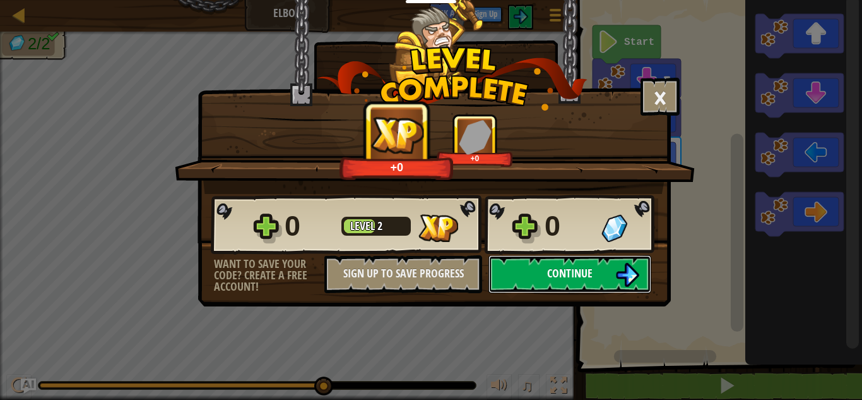
click at [600, 260] on button "Continue" at bounding box center [570, 274] width 163 height 38
